Goal: Contribute content

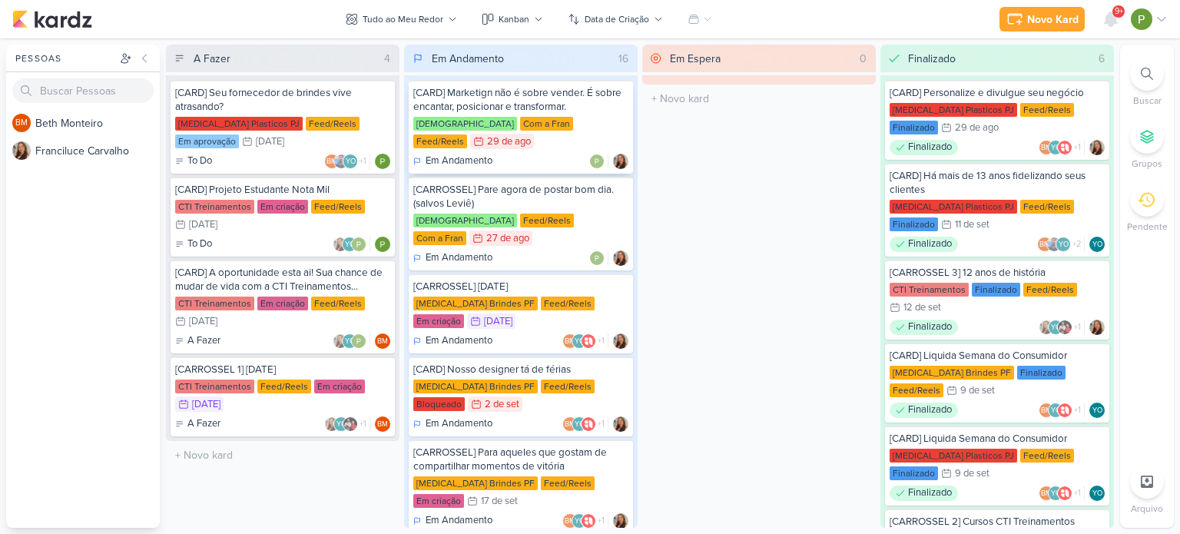
click at [548, 108] on div "[CARD] Marketign não é sobre vender. É sobre encantar, posicionar e transformar." at bounding box center [520, 100] width 215 height 28
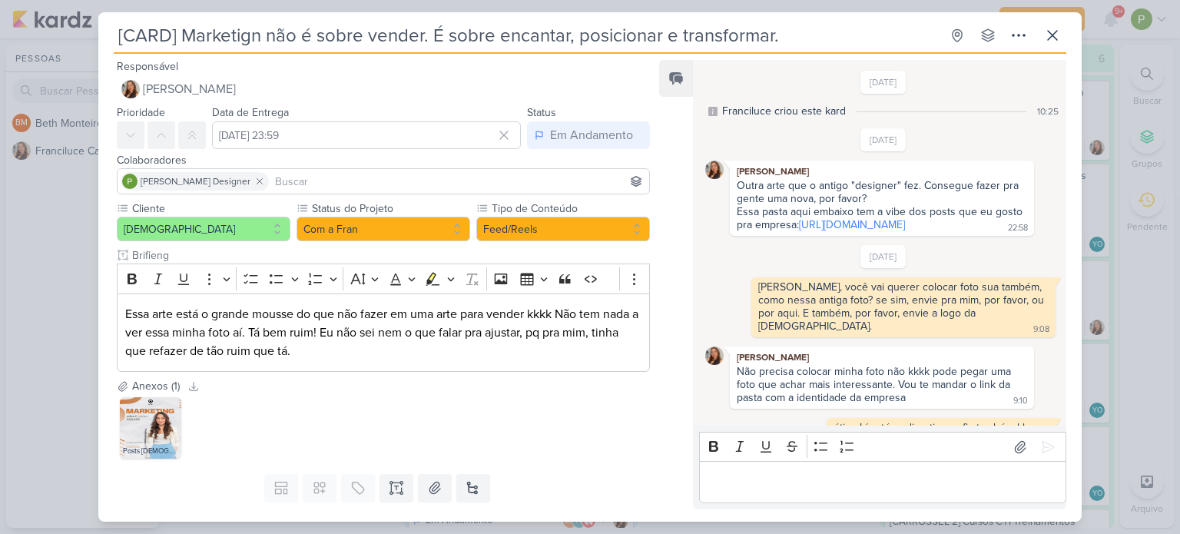
scroll to position [602, 0]
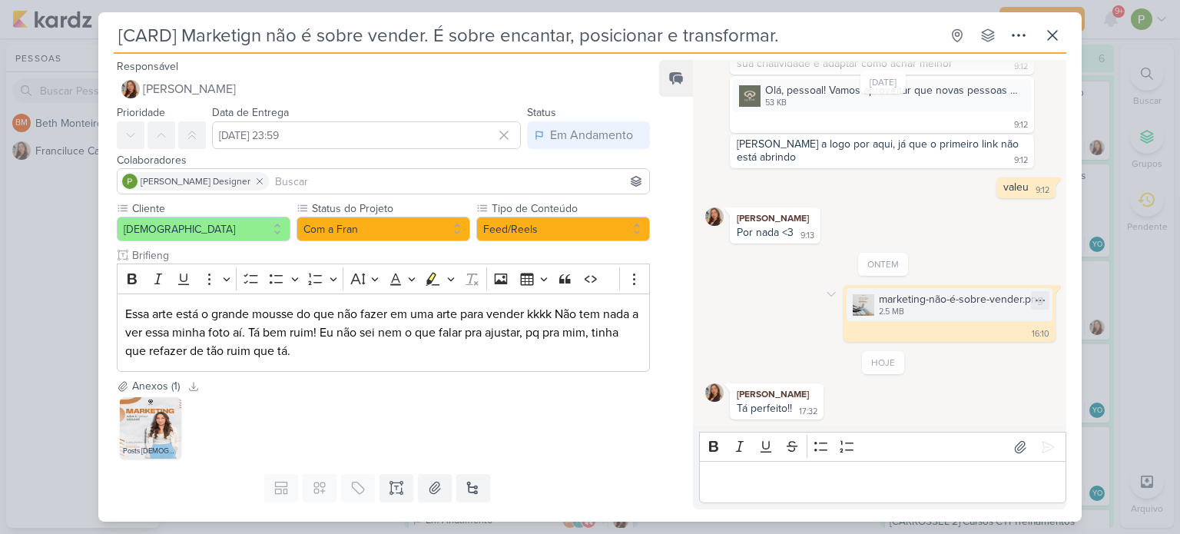
click at [852, 299] on img at bounding box center [863, 305] width 22 height 22
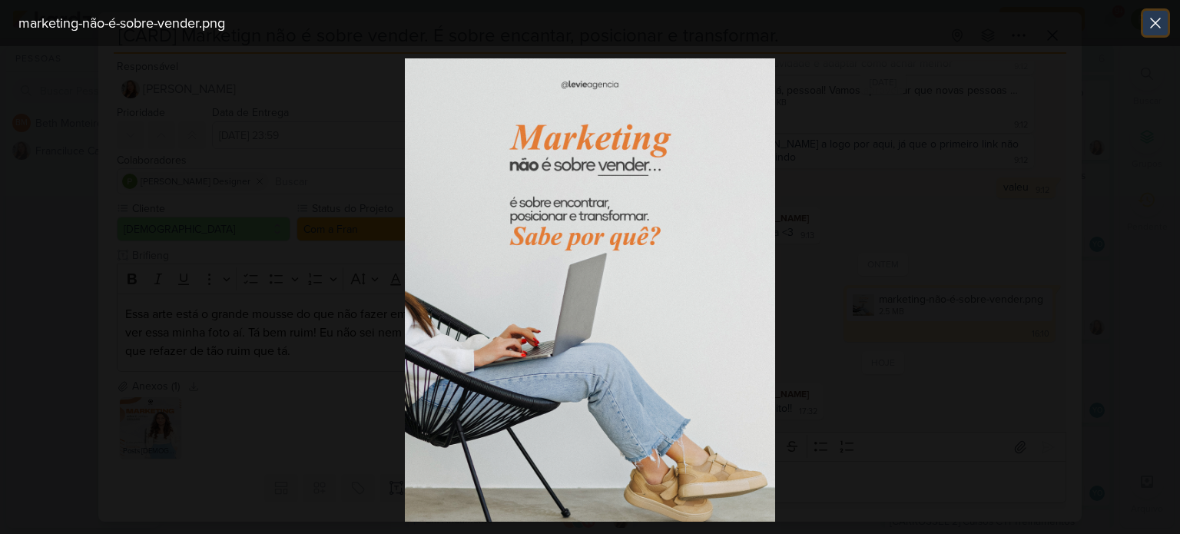
click at [1156, 20] on icon at bounding box center [1155, 23] width 18 height 18
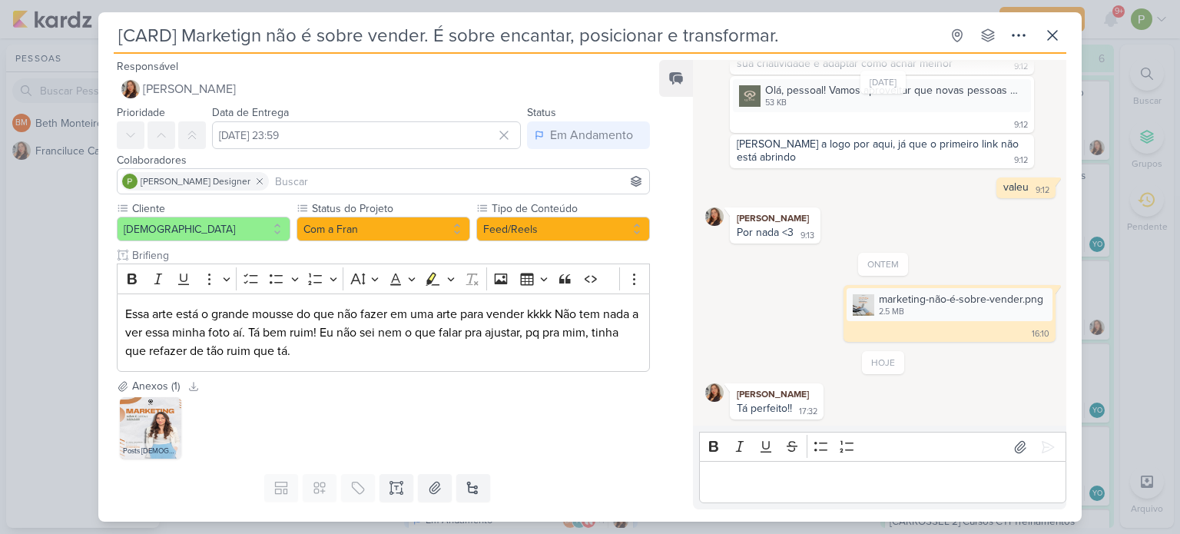
click at [1113, 283] on div "[CARD] Marketign não é sobre vender. É sobre encantar, posicionar e transformar…" at bounding box center [590, 267] width 1180 height 534
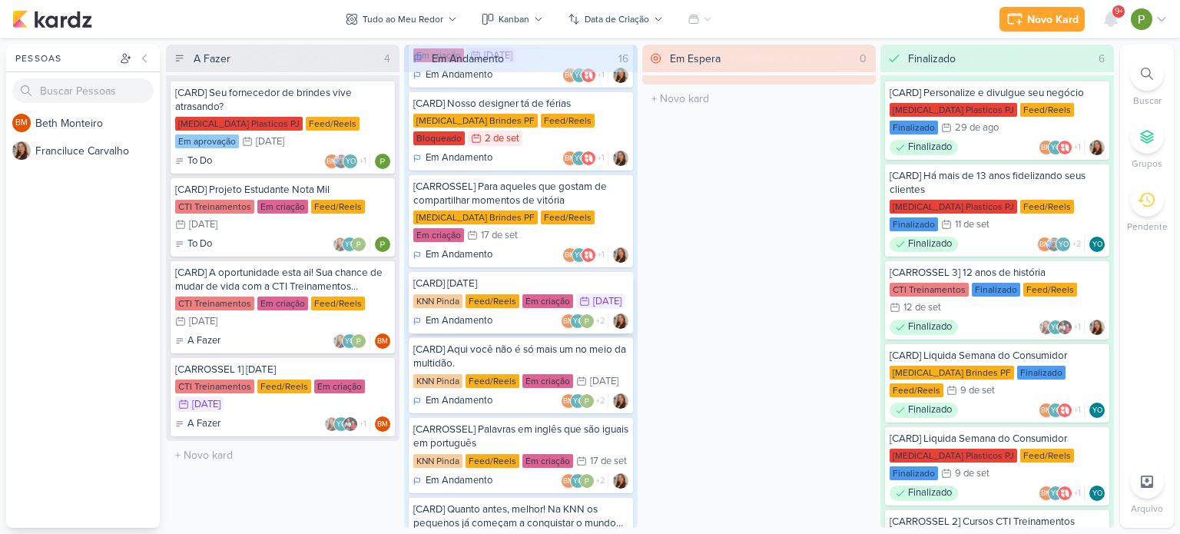
scroll to position [154, 0]
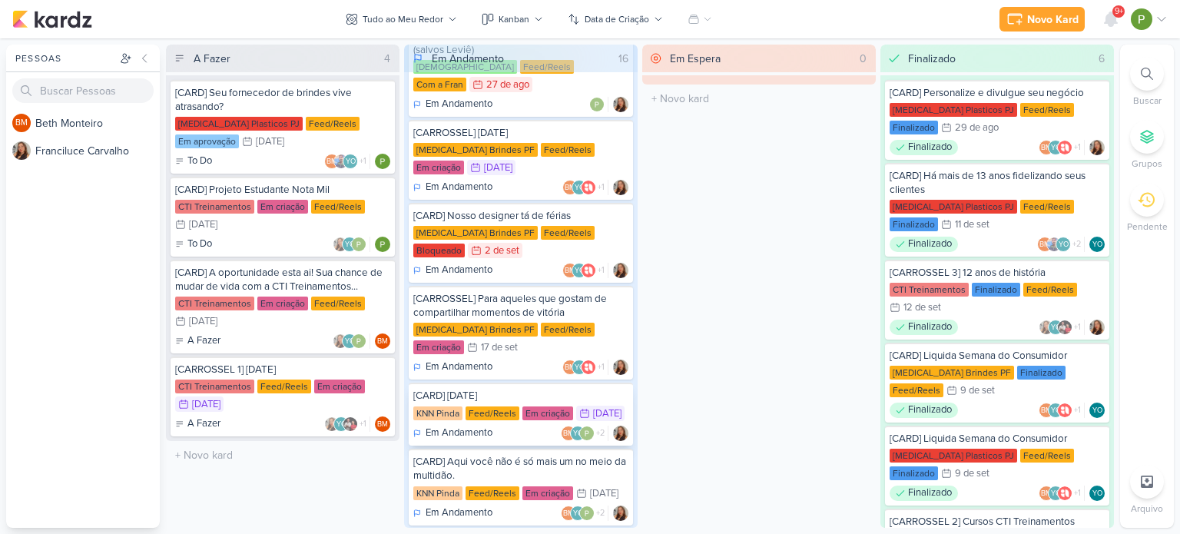
click at [538, 405] on div "KNN Pinda Feed/Reels Em criação 15/9 [DATE]" at bounding box center [520, 413] width 215 height 17
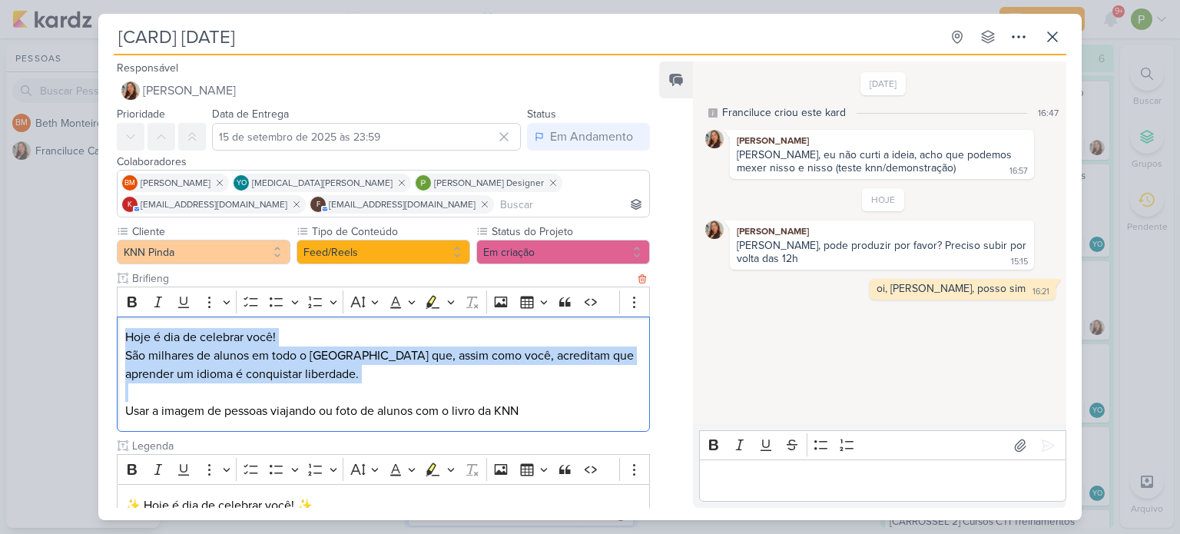
drag, startPoint x: 123, startPoint y: 331, endPoint x: 293, endPoint y: 386, distance: 178.5
click at [293, 386] on div "Hoje é dia de celebrar você! São milhares de alunos em todo o Brasil que, assim…" at bounding box center [383, 374] width 533 height 116
copy div "Hoje é dia de celebrar você! São milhares de alunos em todo o Brasil que, assim…"
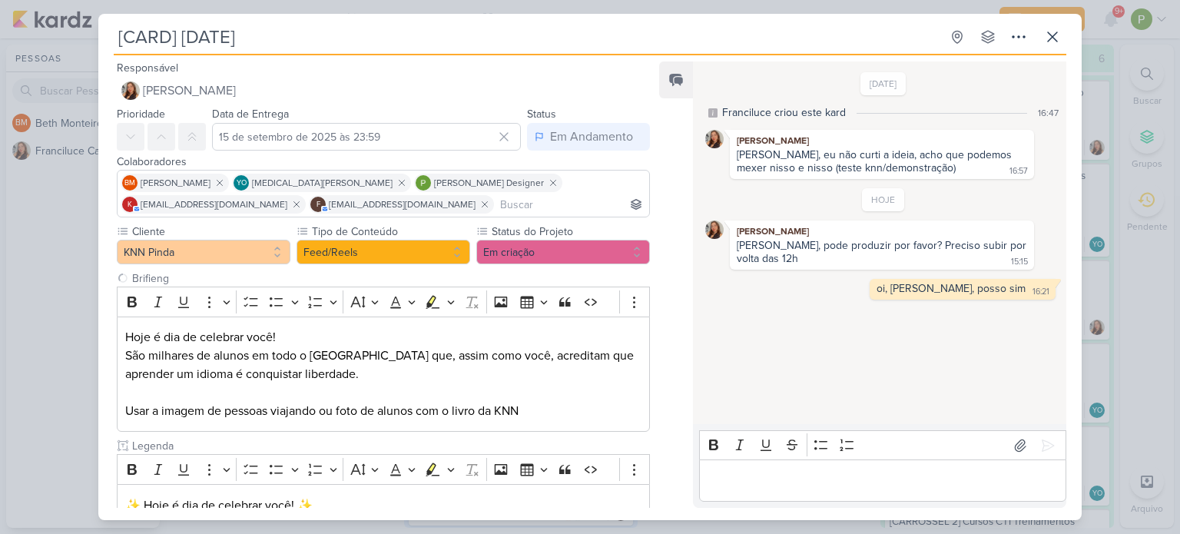
click at [78, 224] on div "[CARD] [DATE] Criado por Franciluce" at bounding box center [590, 267] width 1180 height 534
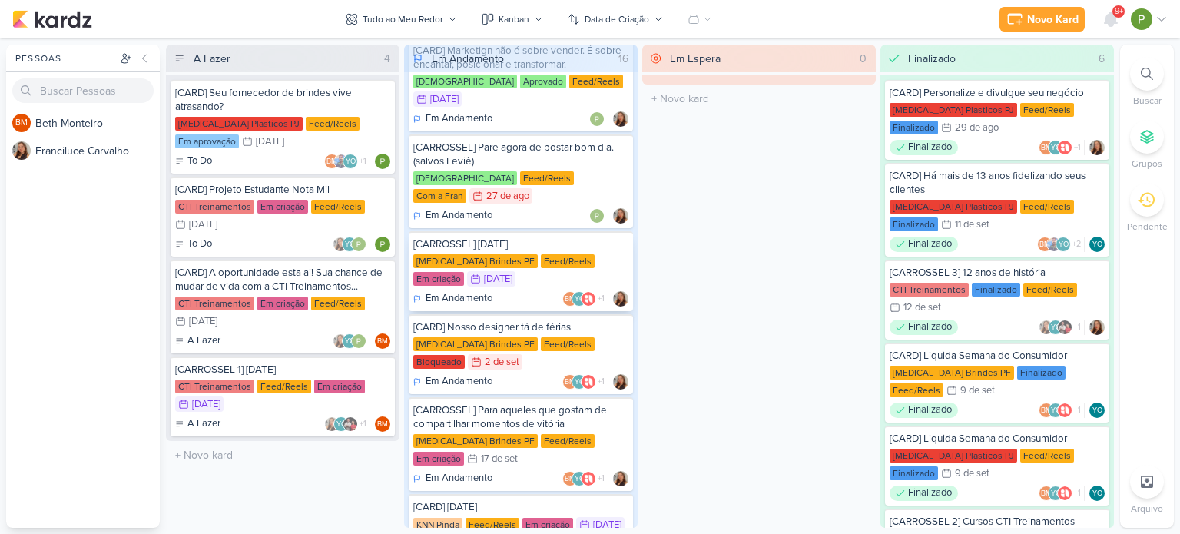
scroll to position [0, 0]
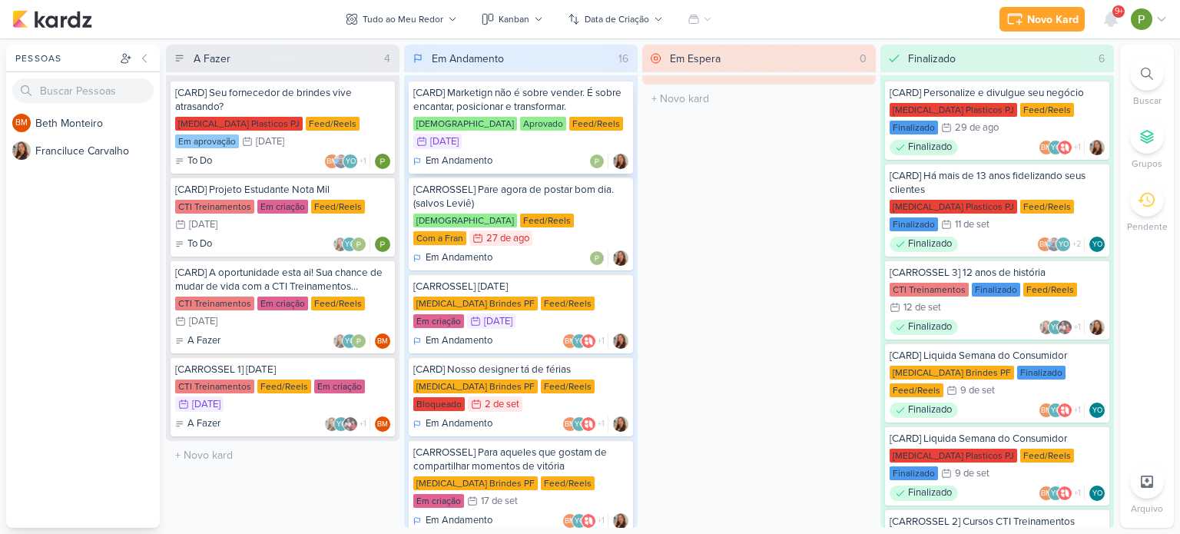
click at [458, 137] on div "[DATE]" at bounding box center [444, 142] width 28 height 10
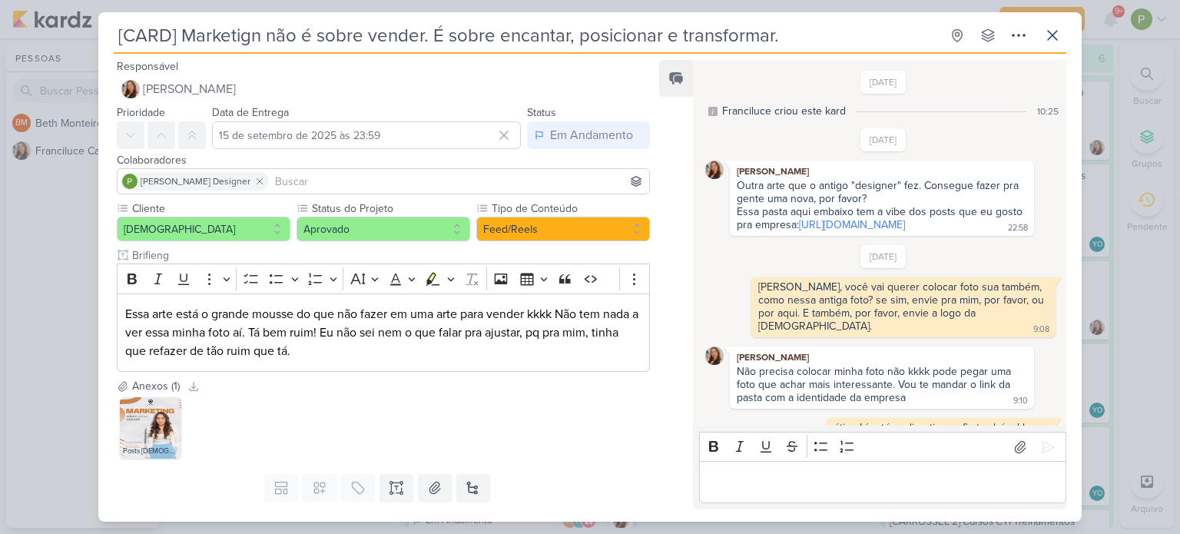
scroll to position [602, 0]
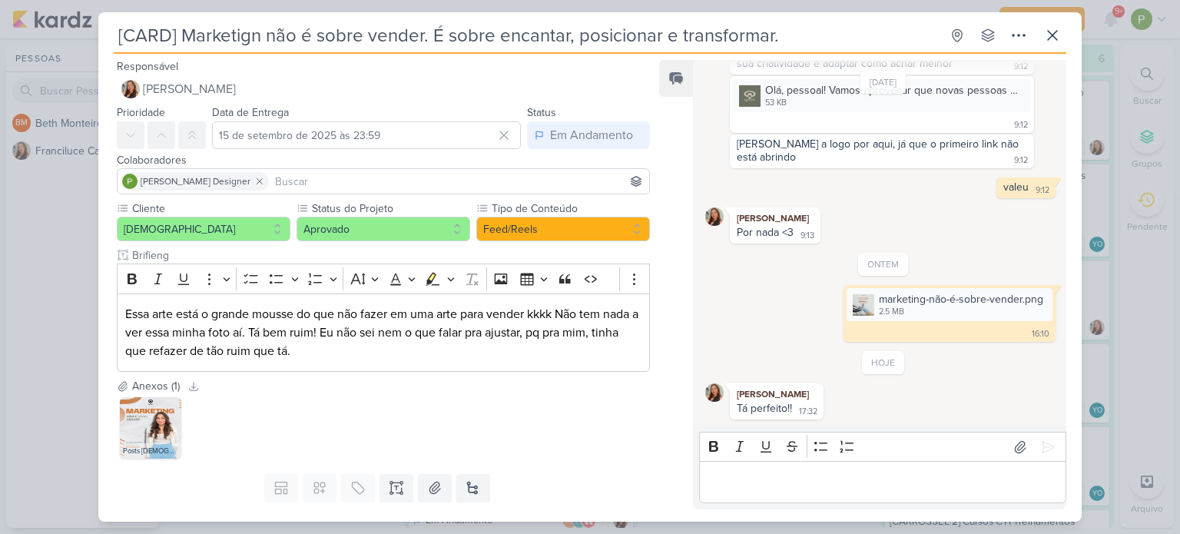
click at [58, 382] on div "[CARD] Marketign não é sobre vender. É sobre encantar, posicionar e transformar…" at bounding box center [590, 267] width 1180 height 534
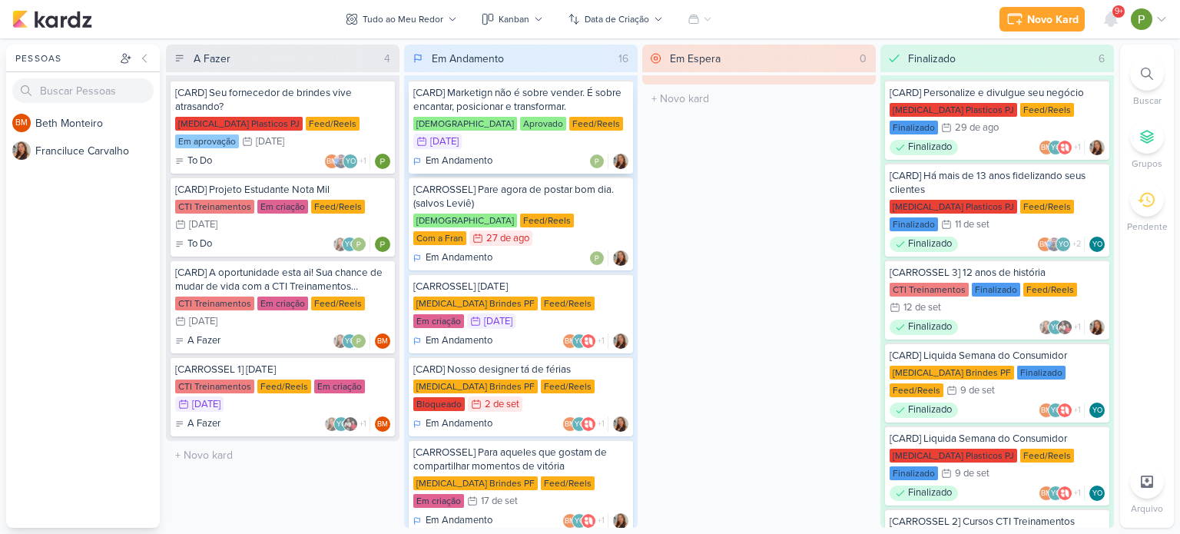
click at [507, 98] on div "[CARD] Marketign não é sobre vender. É sobre encantar, posicionar e transformar." at bounding box center [520, 100] width 215 height 28
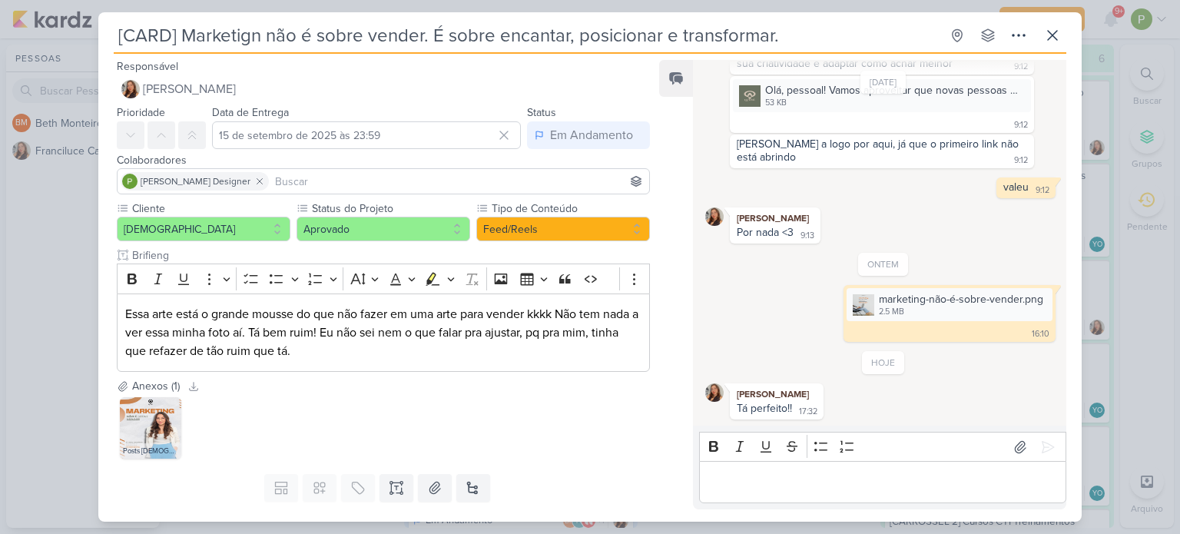
click at [21, 306] on div "[CARD] Marketign não é sobre vender. É sobre encantar, posicionar e transformar…" at bounding box center [590, 267] width 1180 height 534
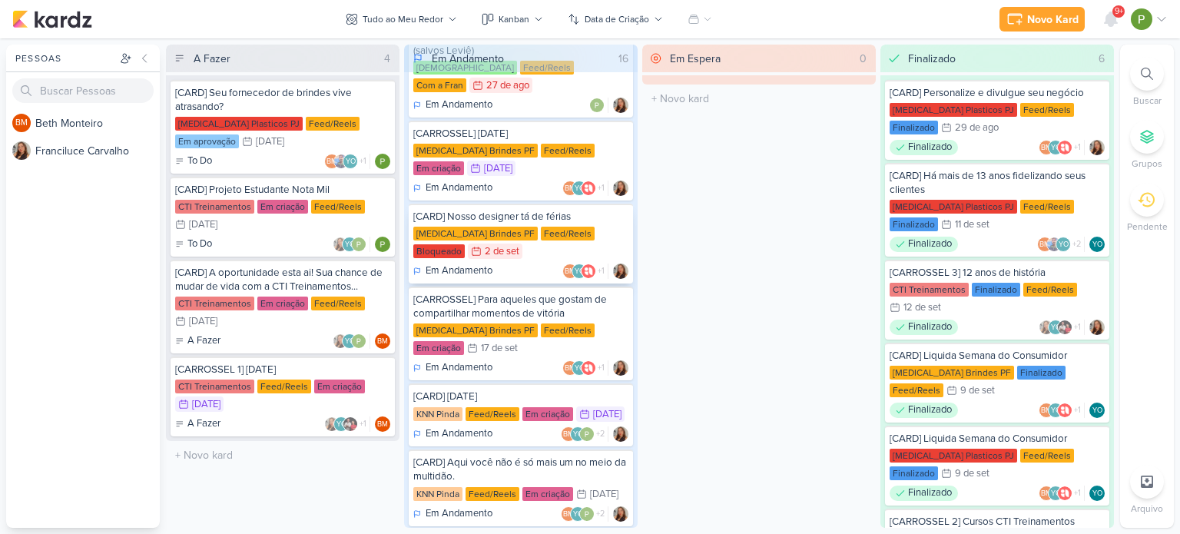
scroll to position [154, 0]
click at [524, 405] on div "KNN Pinda Feed/Reels Em criação 15/9 [DATE]" at bounding box center [520, 413] width 215 height 17
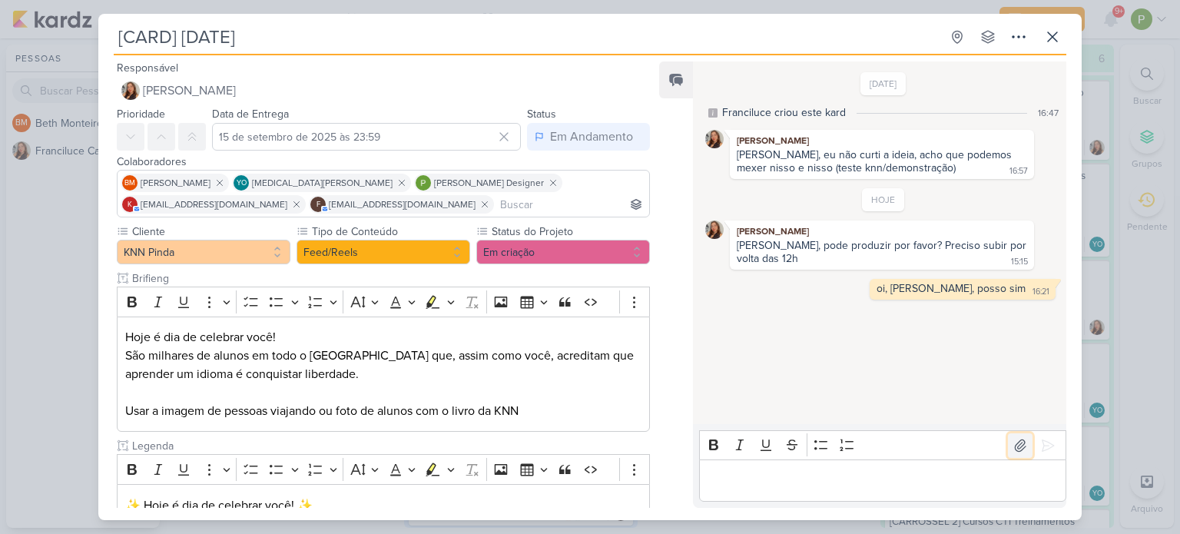
click at [1018, 442] on icon at bounding box center [1019, 445] width 15 height 15
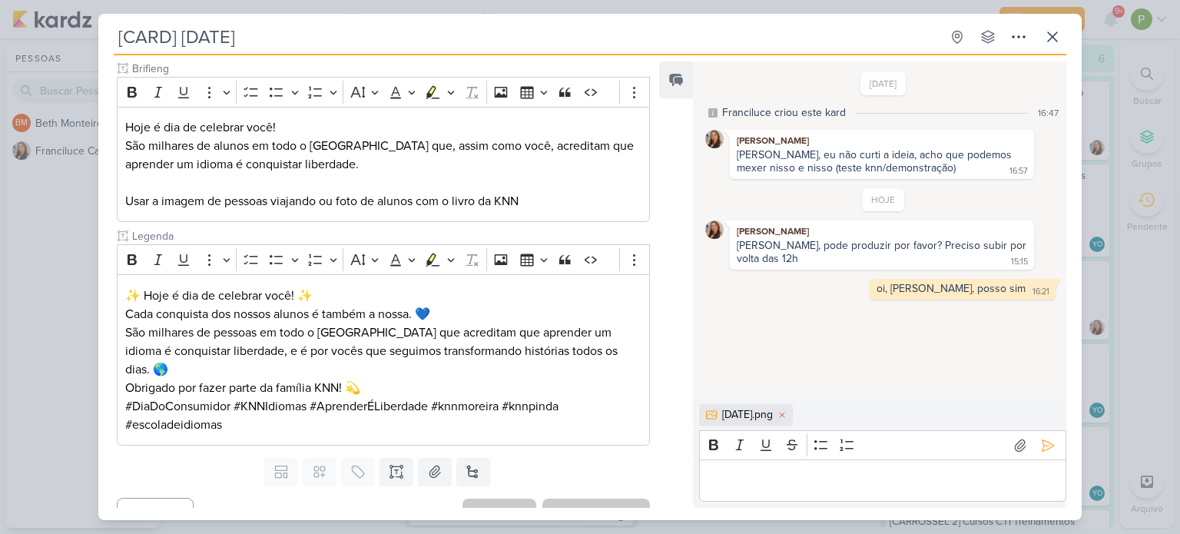
scroll to position [212, 0]
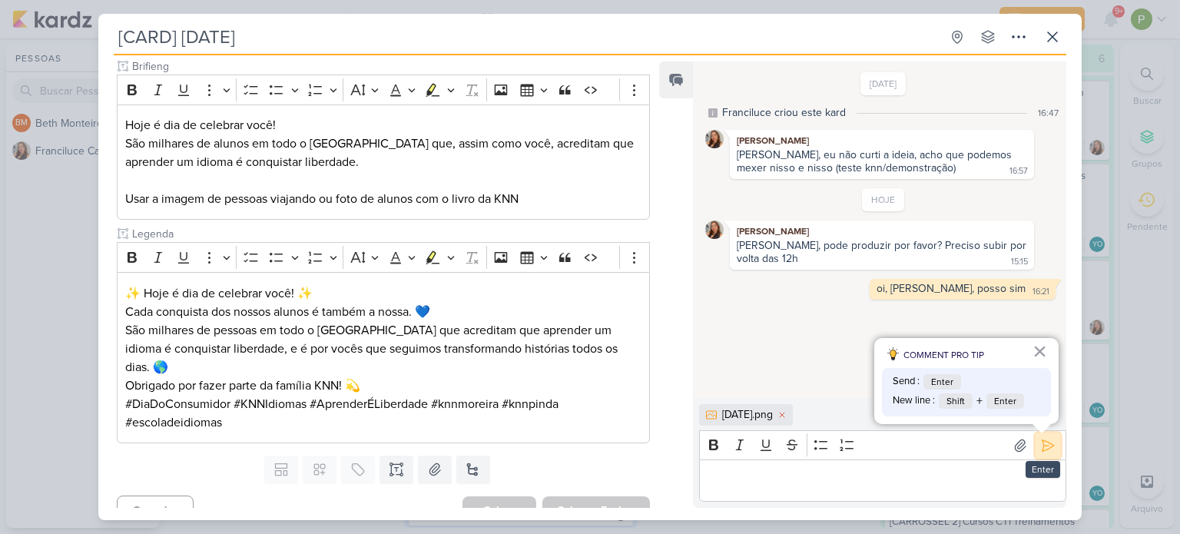
click at [1045, 445] on icon at bounding box center [1047, 445] width 15 height 15
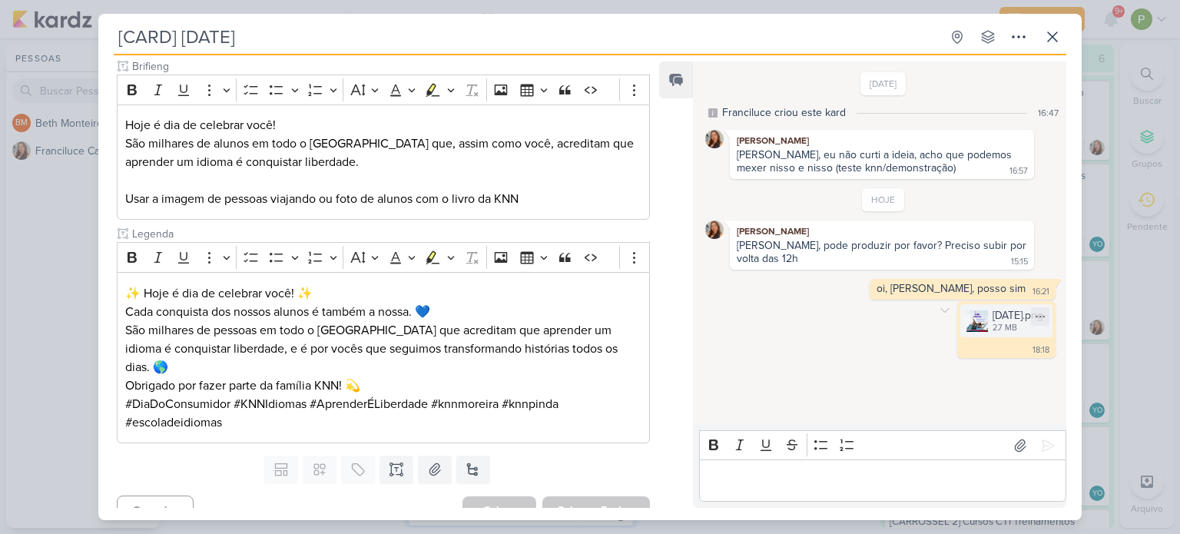
click at [992, 313] on div "[DATE].png" at bounding box center [1017, 315] width 51 height 16
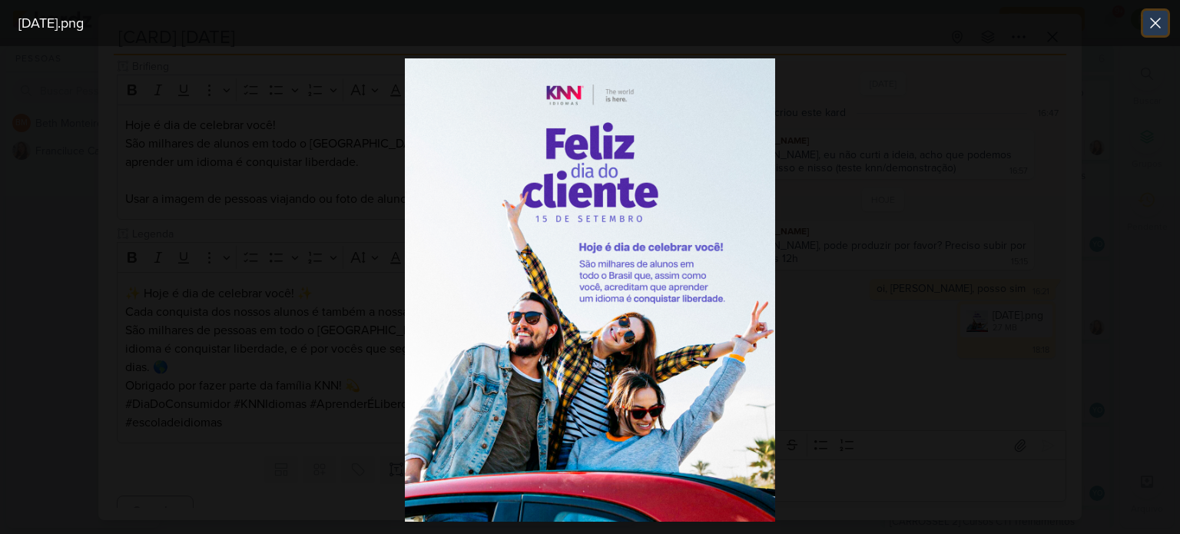
click at [1156, 30] on icon at bounding box center [1155, 23] width 18 height 18
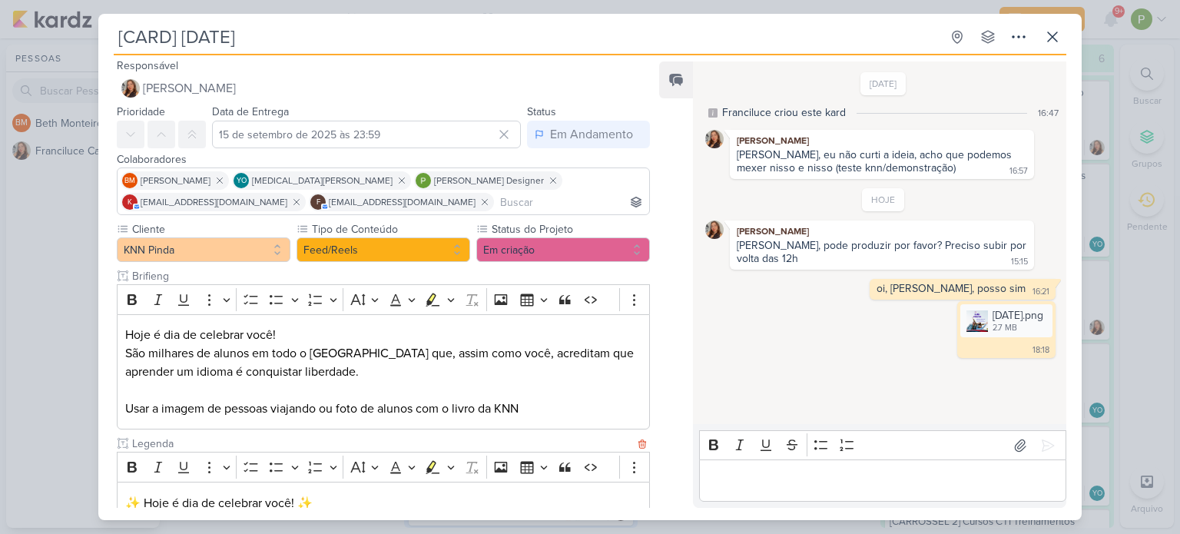
scroll to position [0, 0]
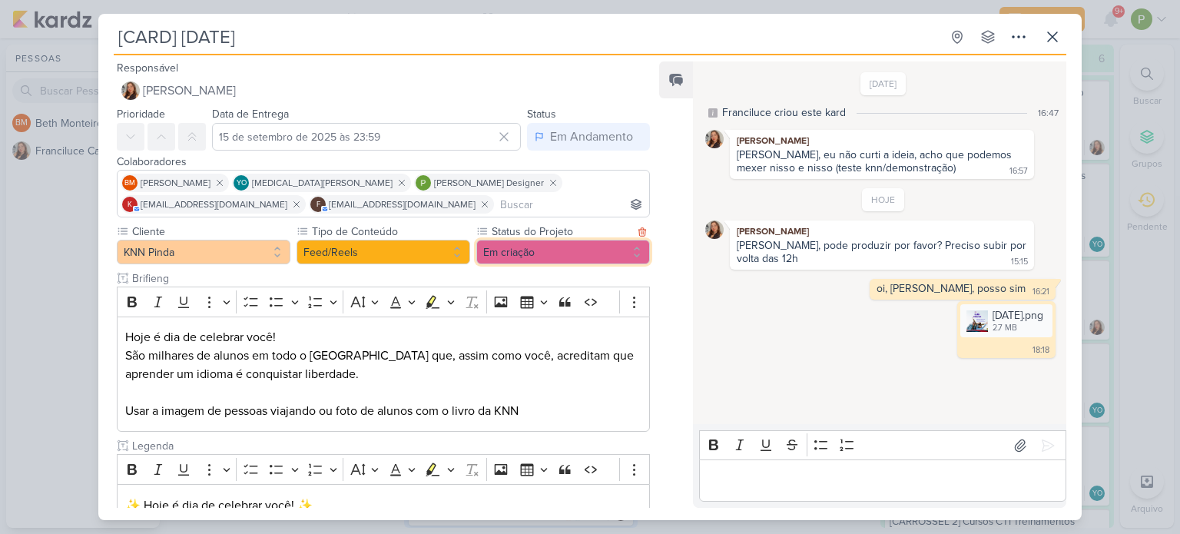
click at [508, 256] on button "Em criação" at bounding box center [563, 252] width 174 height 25
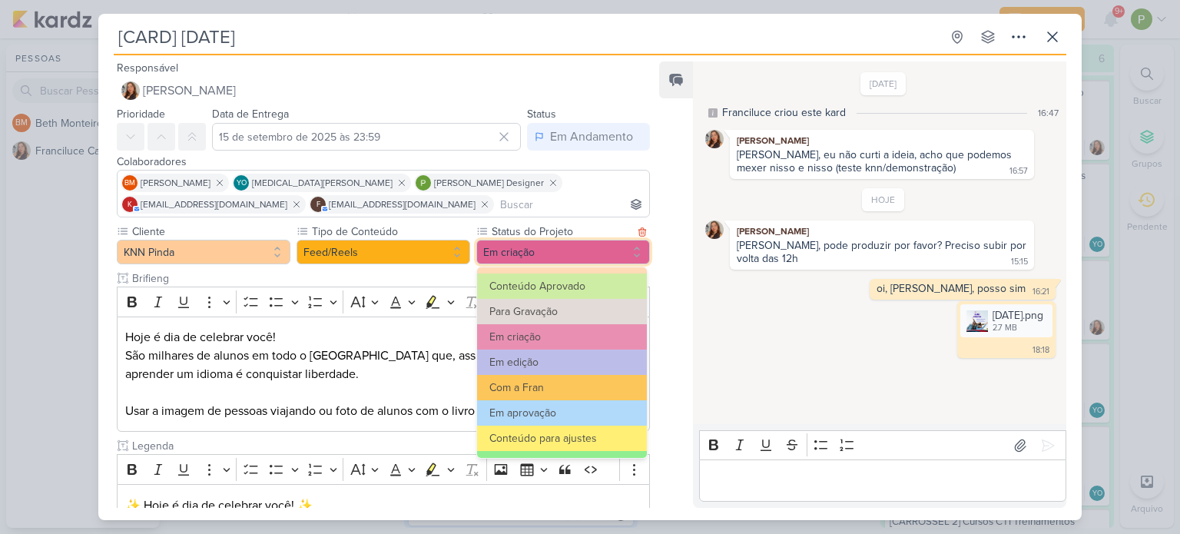
scroll to position [77, 0]
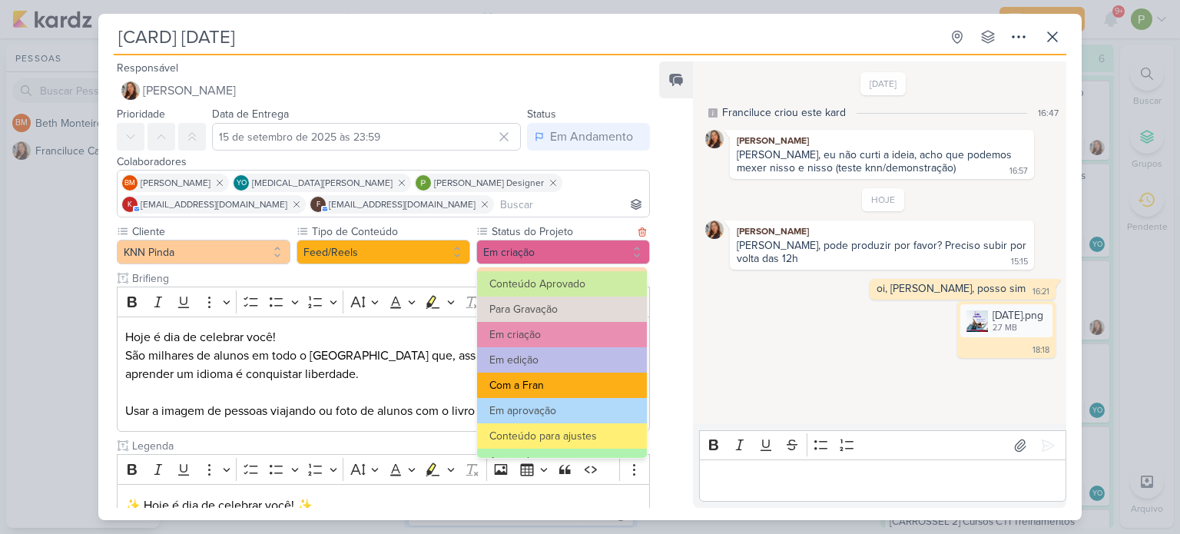
click at [558, 383] on button "Com a Fran" at bounding box center [562, 384] width 170 height 25
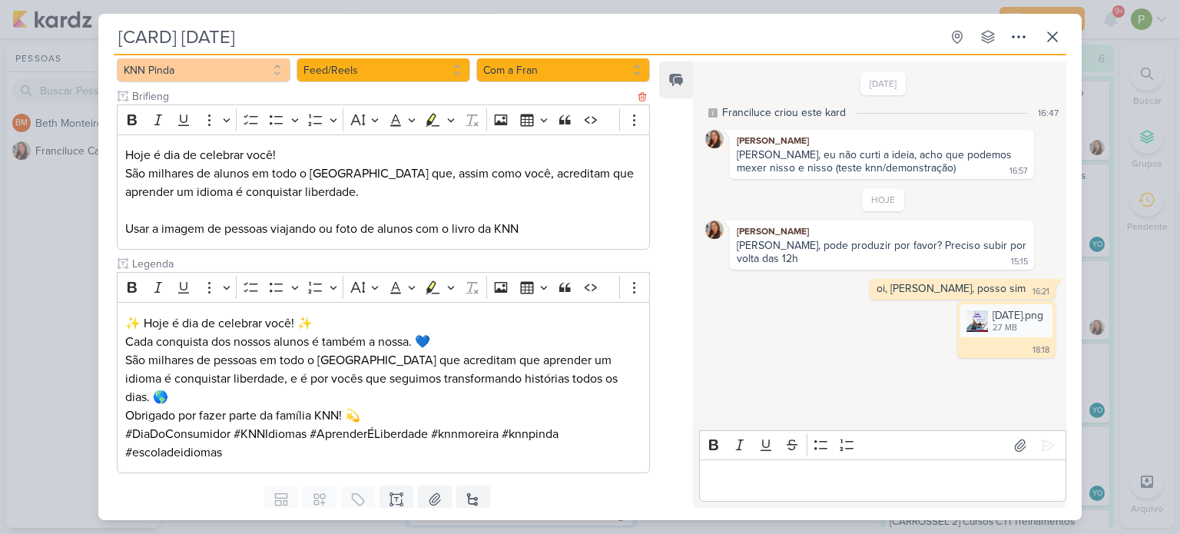
scroll to position [212, 0]
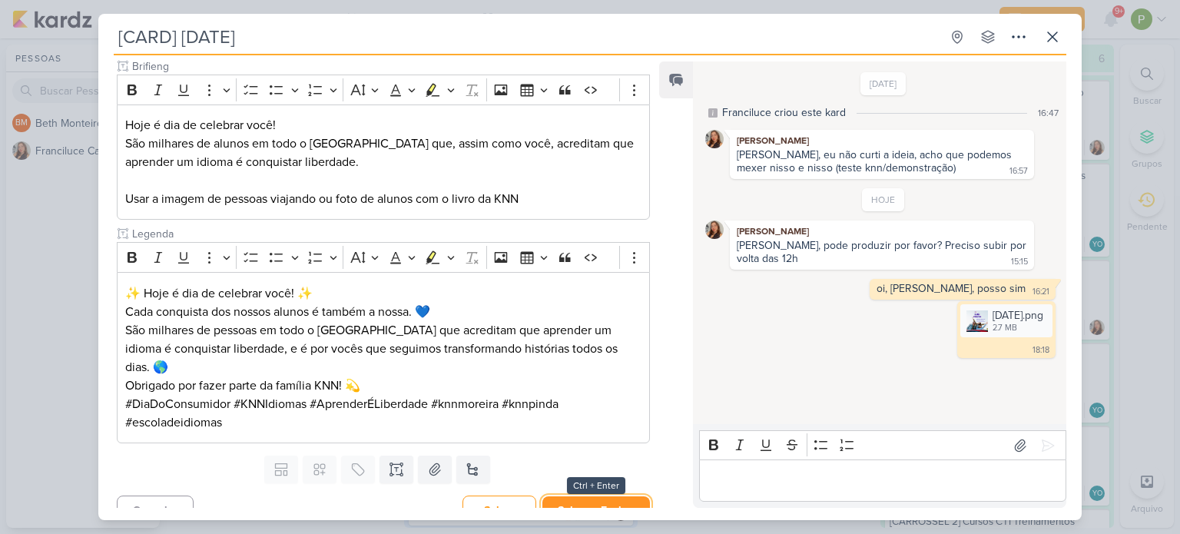
click at [578, 496] on button "Salvar e Fechar" at bounding box center [596, 510] width 108 height 28
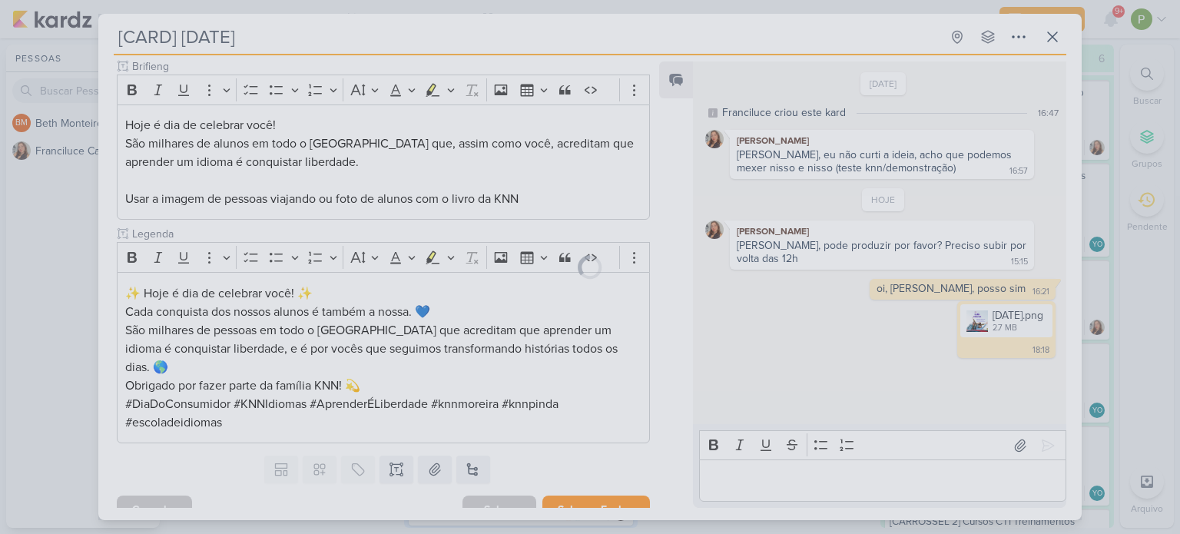
scroll to position [211, 0]
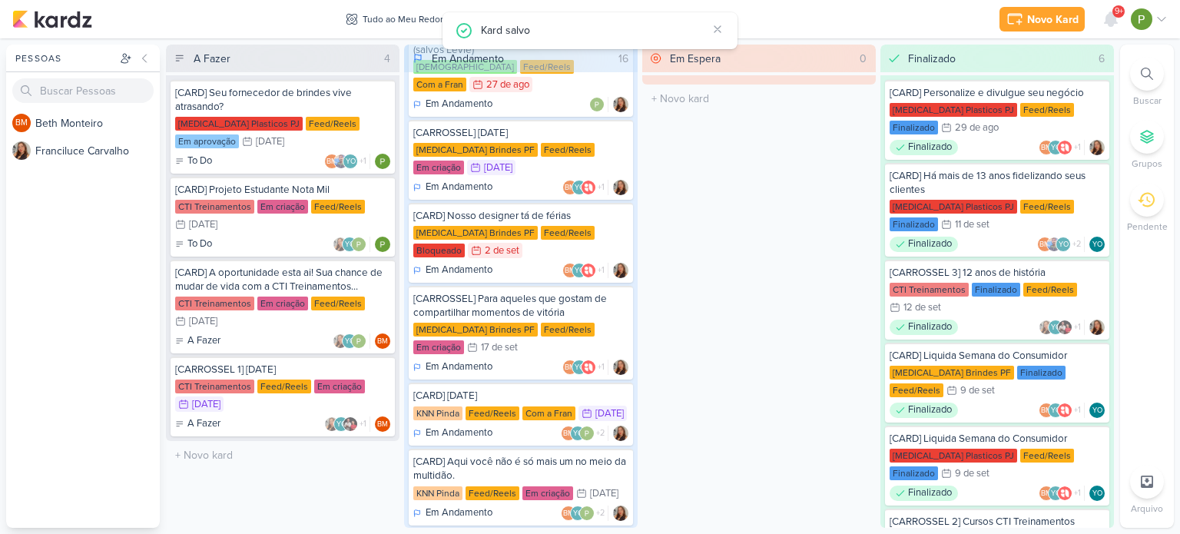
click at [1114, 10] on span "9+" at bounding box center [1118, 11] width 8 height 12
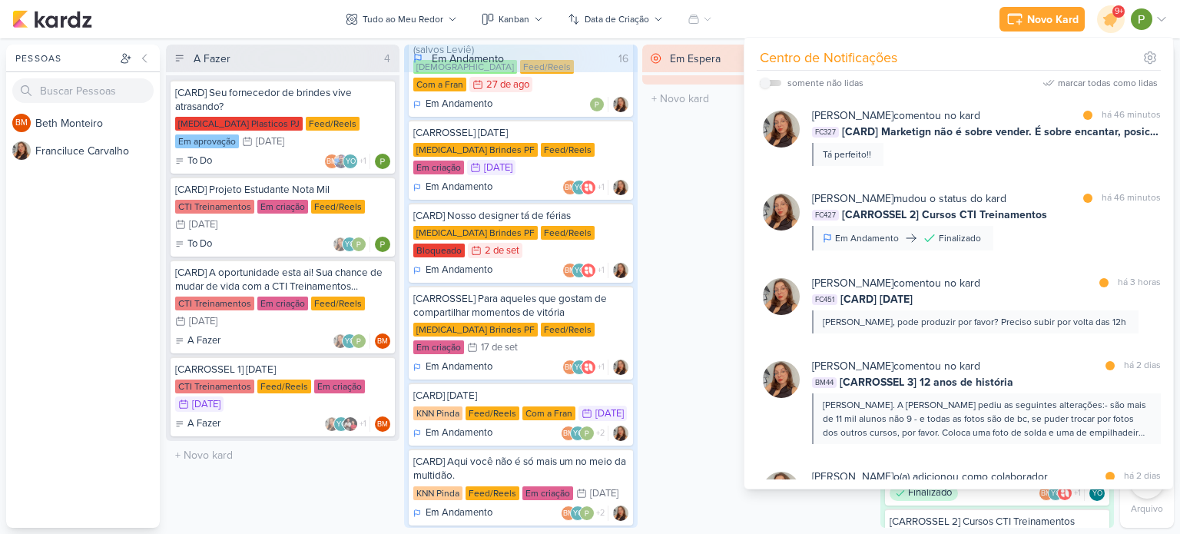
click at [81, 292] on div "BM B e t h M o n t e i r o F r a n c i l u c e C a r v a l h o" at bounding box center [83, 318] width 154 height 419
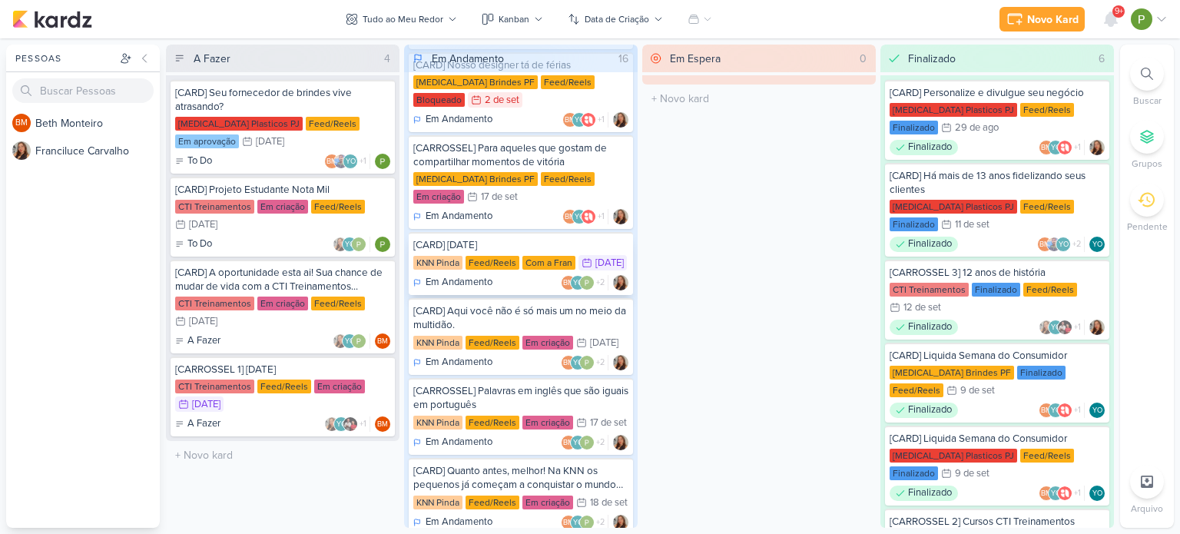
scroll to position [307, 0]
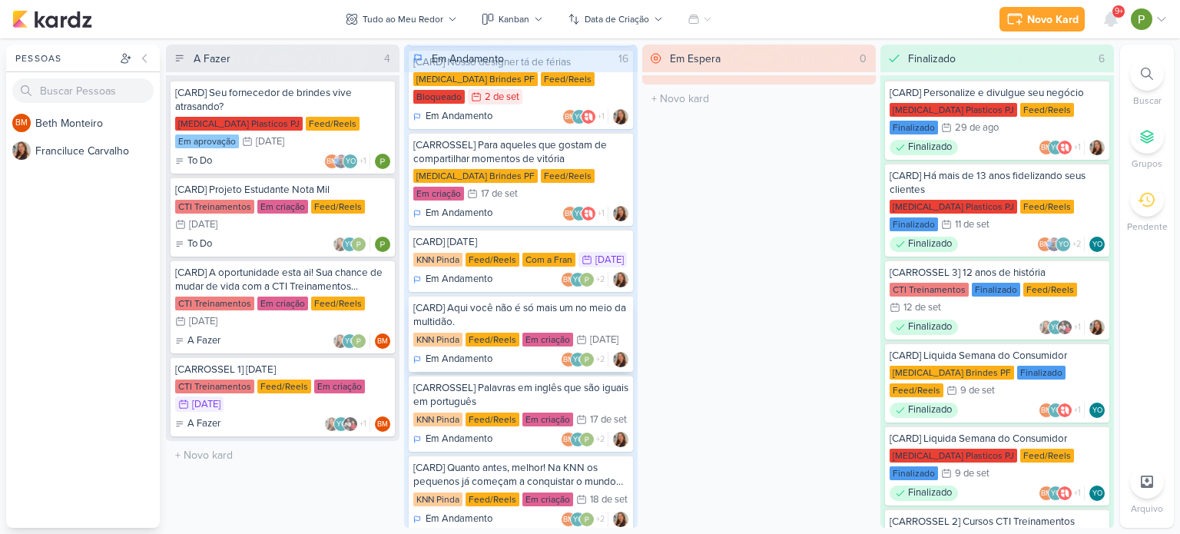
click at [526, 307] on div "[CARD] Aqui você não é só mais um no meio da multidão." at bounding box center [520, 315] width 215 height 28
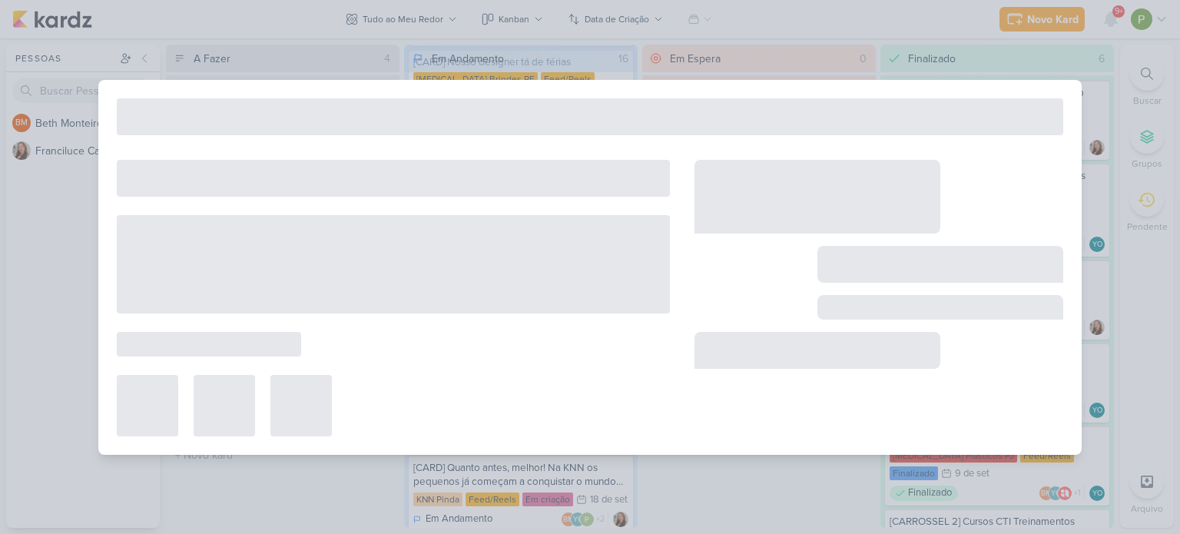
type input "[CARD] Aqui você não é só mais um no meio da multidão."
type input "[DATE] 23:59"
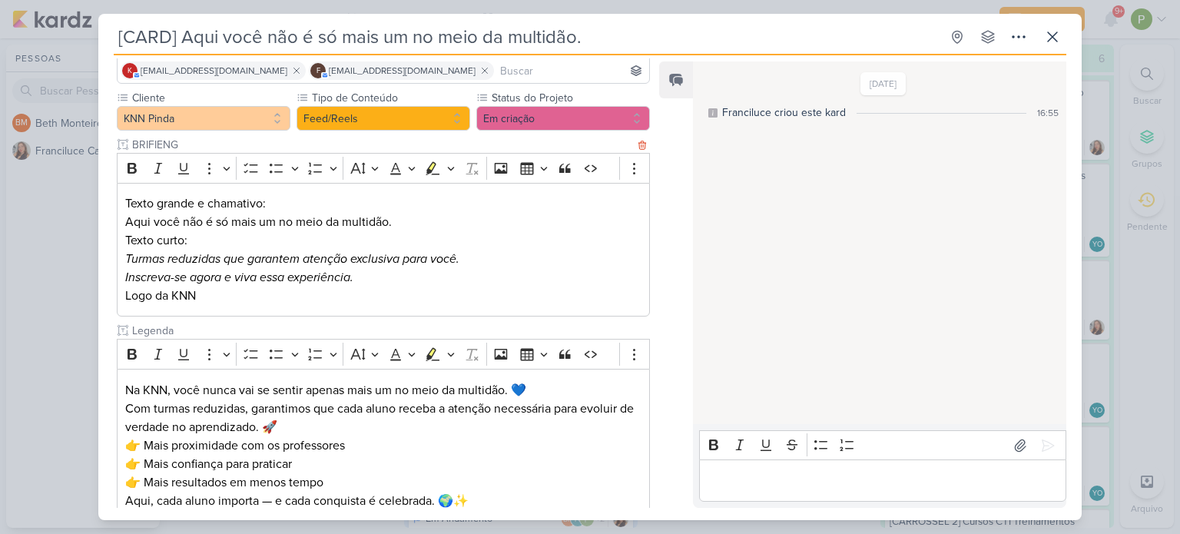
scroll to position [154, 0]
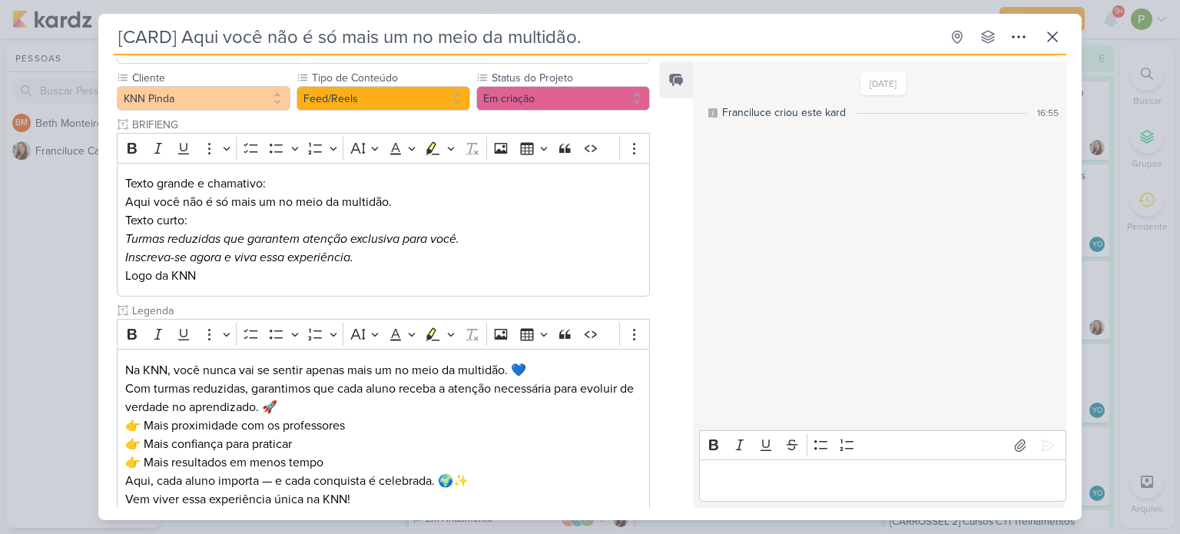
click at [77, 246] on div "[CARD] Aqui você não é só mais um no meio da multidão. Criado por Franciluce" at bounding box center [590, 267] width 1180 height 534
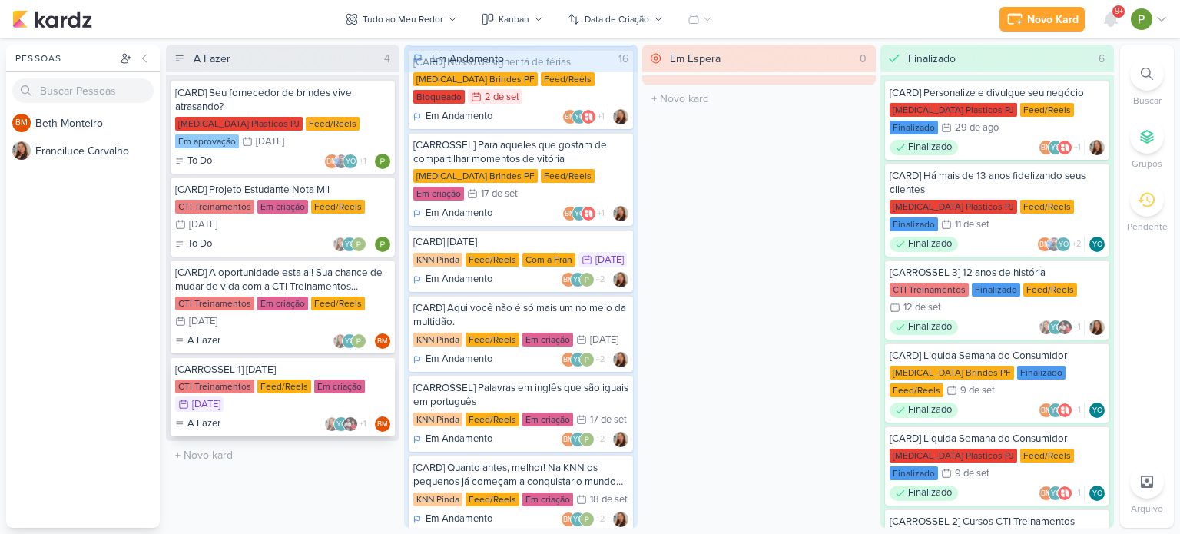
click at [279, 385] on div "Feed/Reels" at bounding box center [284, 386] width 54 height 14
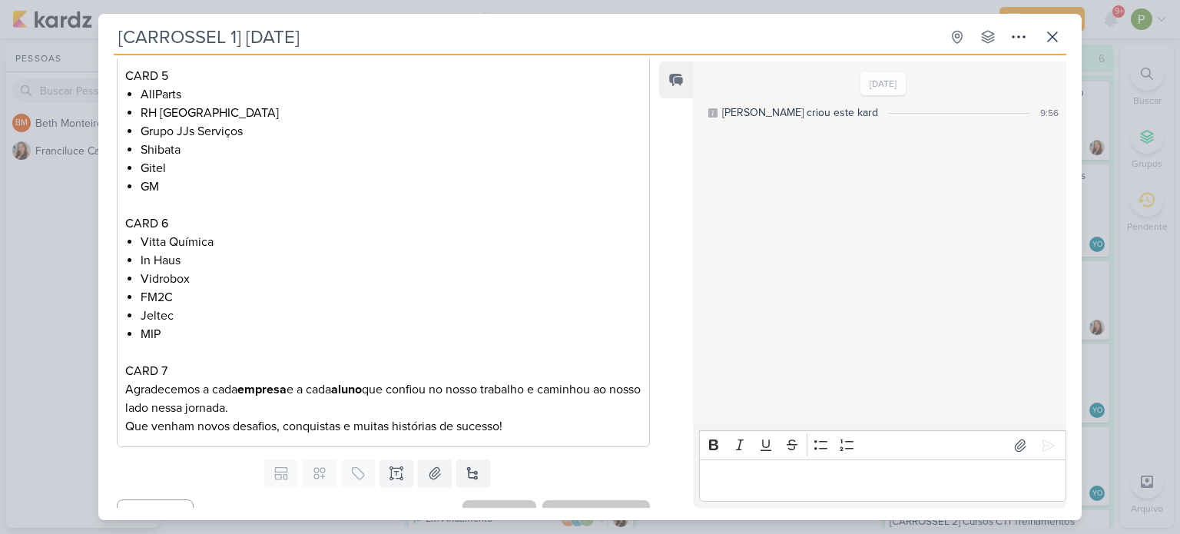
scroll to position [743, 0]
click at [61, 293] on div "[CARROSSEL 1] [DATE] Criado por [PERSON_NAME]" at bounding box center [590, 267] width 1180 height 534
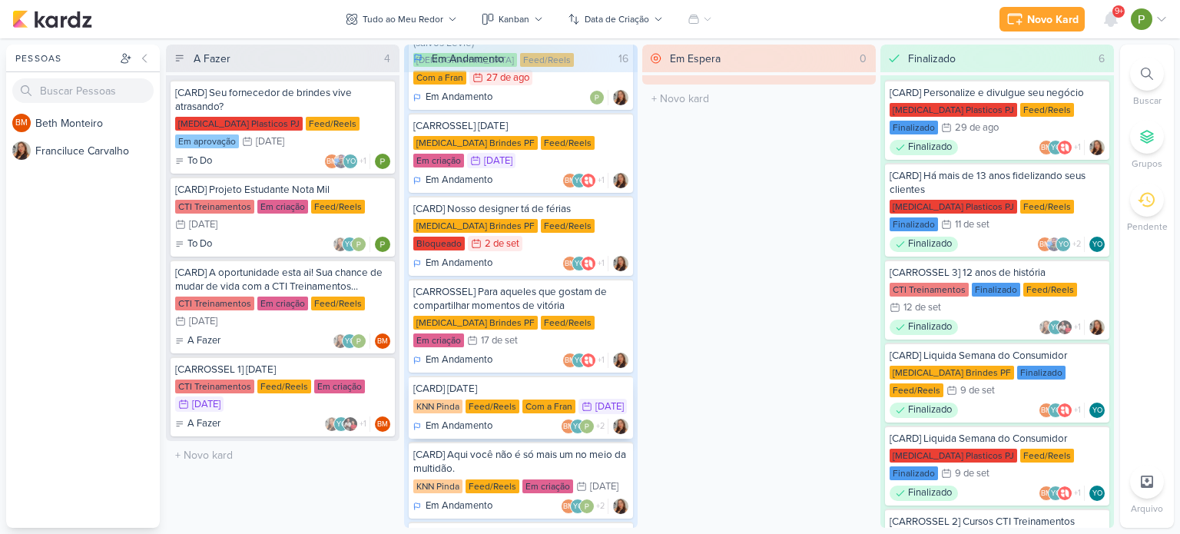
scroll to position [154, 0]
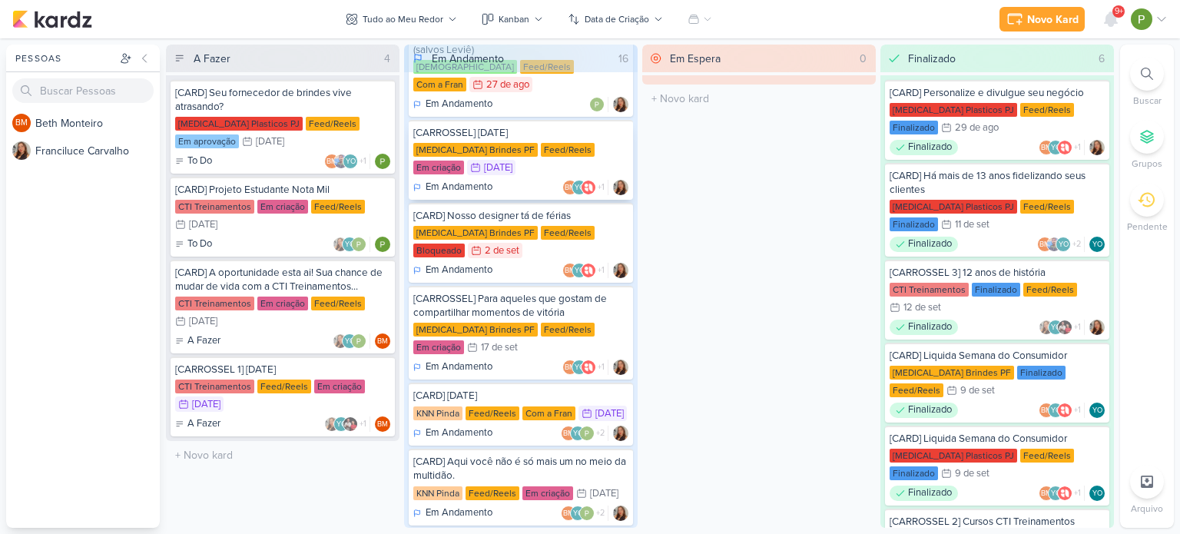
click at [534, 143] on div "[MEDICAL_DATA] Brindes PF Feed/Reels Em criação 15/9 [DATE]" at bounding box center [520, 160] width 215 height 34
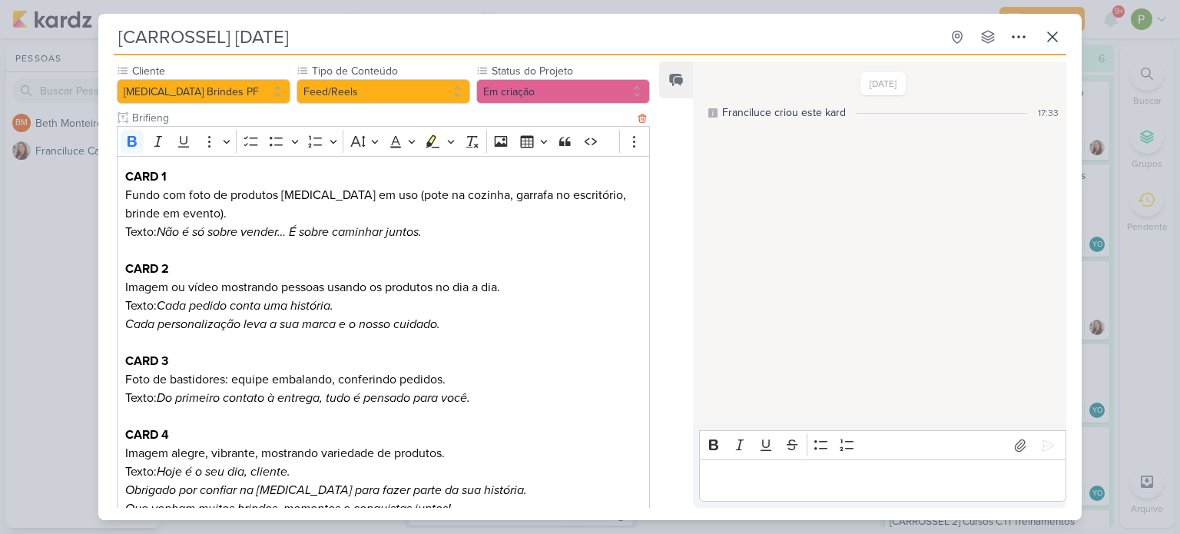
scroll to position [131, 0]
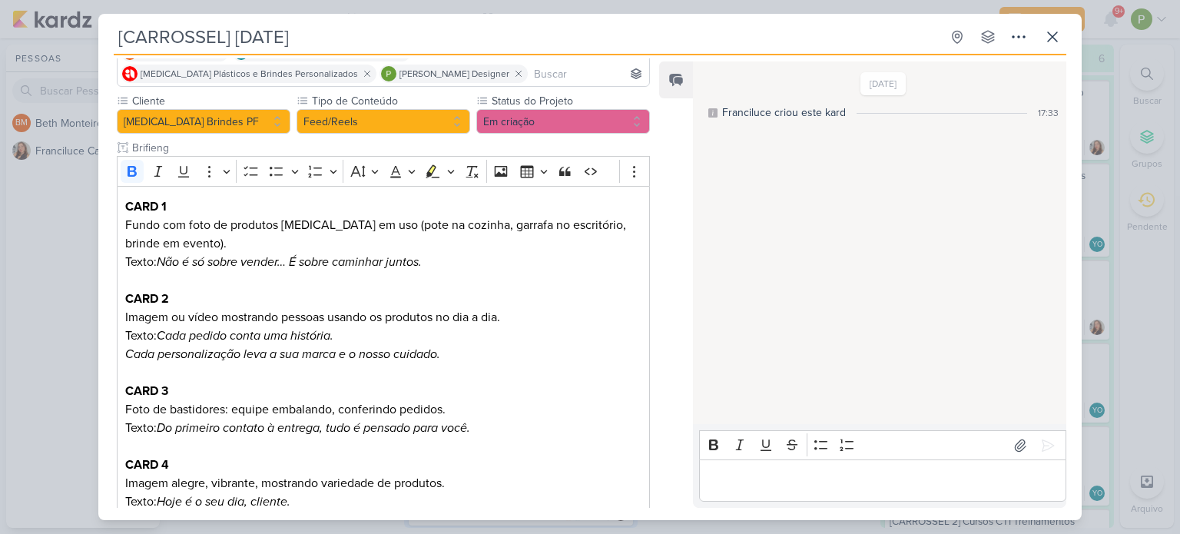
click at [41, 260] on div "[CARROSSEL] [DATE] Criado por Franciluce" at bounding box center [590, 267] width 1180 height 534
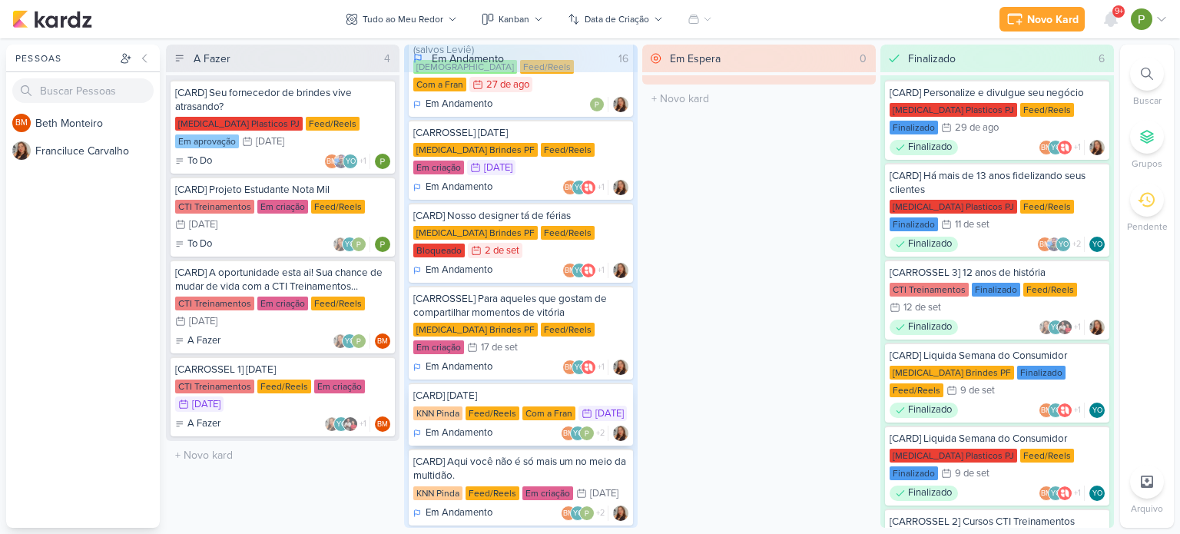
click at [534, 406] on div "Com a Fran" at bounding box center [548, 413] width 53 height 14
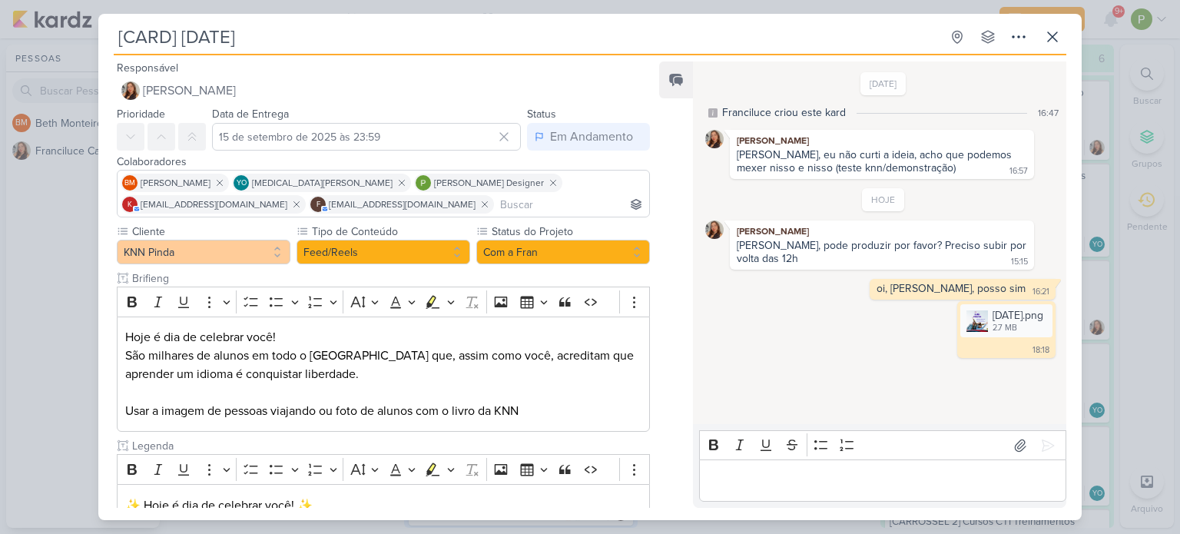
click at [68, 365] on div "[CARD] [DATE] Criado por Franciluce" at bounding box center [590, 267] width 1180 height 534
